Goal: Task Accomplishment & Management: Complete application form

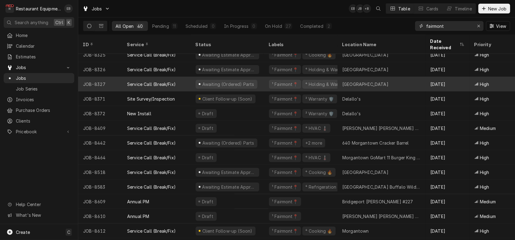
scroll to position [273, 0]
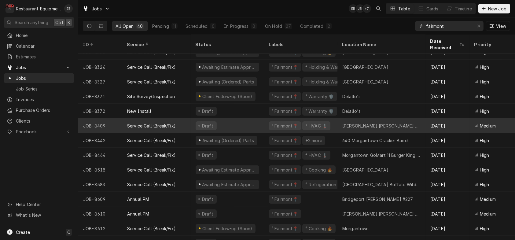
click at [258, 123] on div "Draft" at bounding box center [227, 125] width 73 height 15
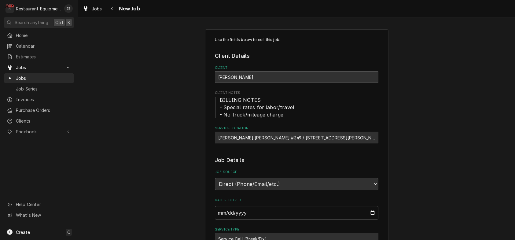
type textarea "x"
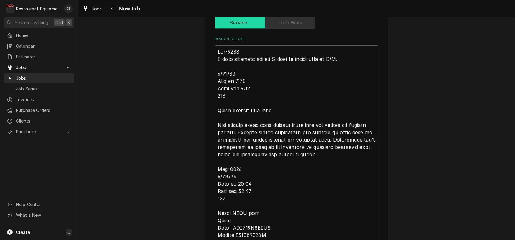
scroll to position [15, 0]
click at [115, 12] on div "Navigate back" at bounding box center [112, 8] width 6 height 6
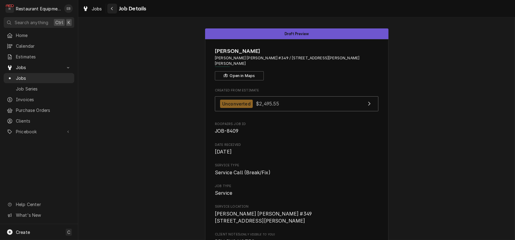
click at [115, 10] on div "Navigate back" at bounding box center [112, 8] width 6 height 6
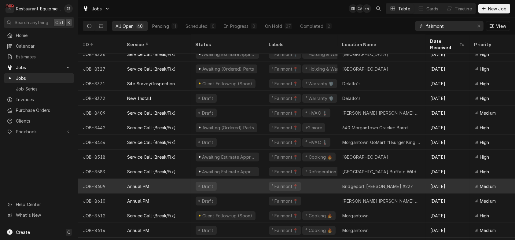
scroll to position [282, 0]
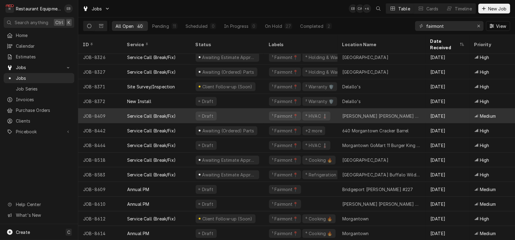
click at [346, 116] on div "Elkins Bob Evans #349" at bounding box center [381, 115] width 88 height 15
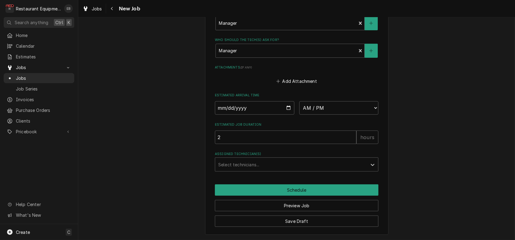
scroll to position [712, 0]
click at [286, 115] on input "Date" at bounding box center [254, 107] width 79 height 13
type textarea "x"
type input "[DATE]"
click at [329, 115] on select "AM / PM 6:00 AM 6:15 AM 6:30 AM 6:45 AM 7:00 AM 7:15 AM 7:30 AM 7:45 AM 8:00 AM…" at bounding box center [338, 107] width 79 height 13
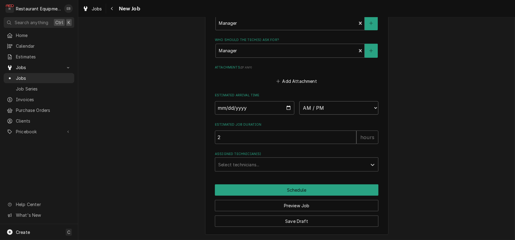
type textarea "x"
select select "12:30:00"
click at [299, 115] on select "AM / PM 6:00 AM 6:15 AM 6:30 AM 6:45 AM 7:00 AM 7:15 AM 7:30 AM 7:45 AM 8:00 AM…" at bounding box center [338, 107] width 79 height 13
type textarea "x"
click at [257, 170] on div "Assigned Technician(s)" at bounding box center [291, 164] width 146 height 11
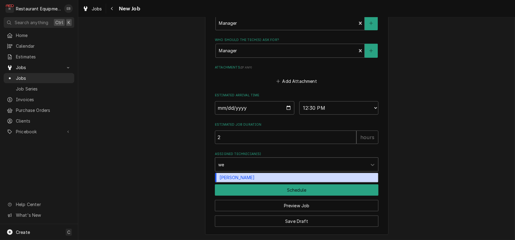
type input "wes"
click at [255, 182] on div "Wesley Fisher" at bounding box center [296, 177] width 163 height 9
type textarea "x"
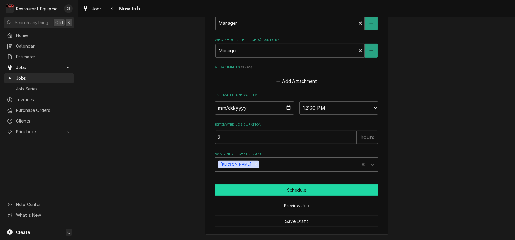
click at [263, 195] on button "Schedule" at bounding box center [296, 189] width 163 height 11
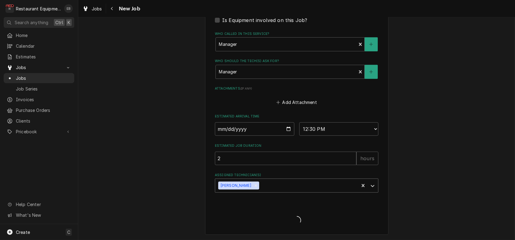
type textarea "x"
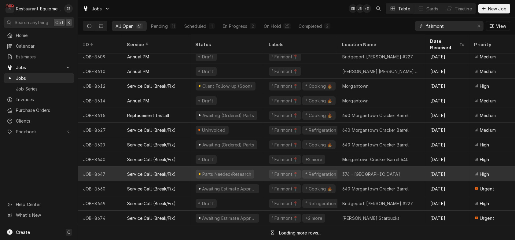
scroll to position [419, 0]
